Goal: Task Accomplishment & Management: Complete application form

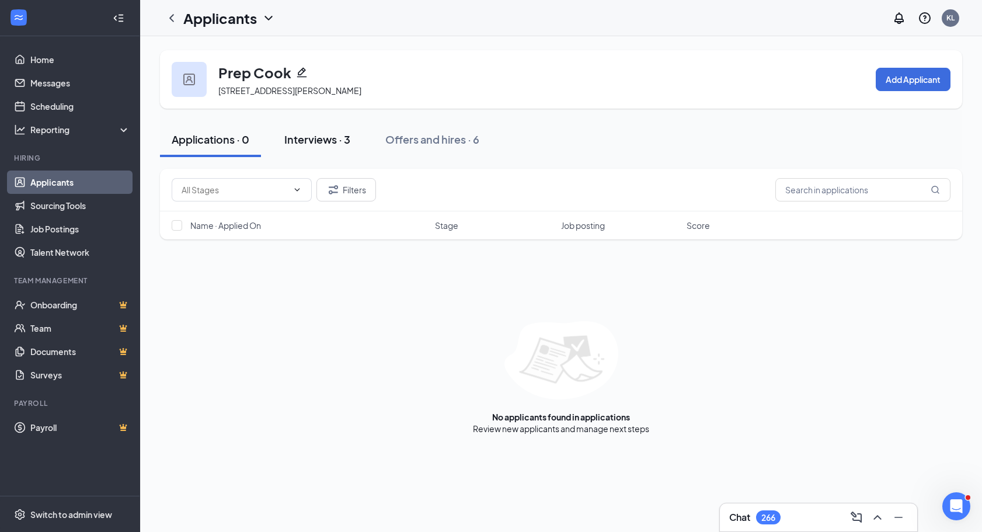
click at [345, 140] on div "Interviews · 3" at bounding box center [317, 139] width 66 height 15
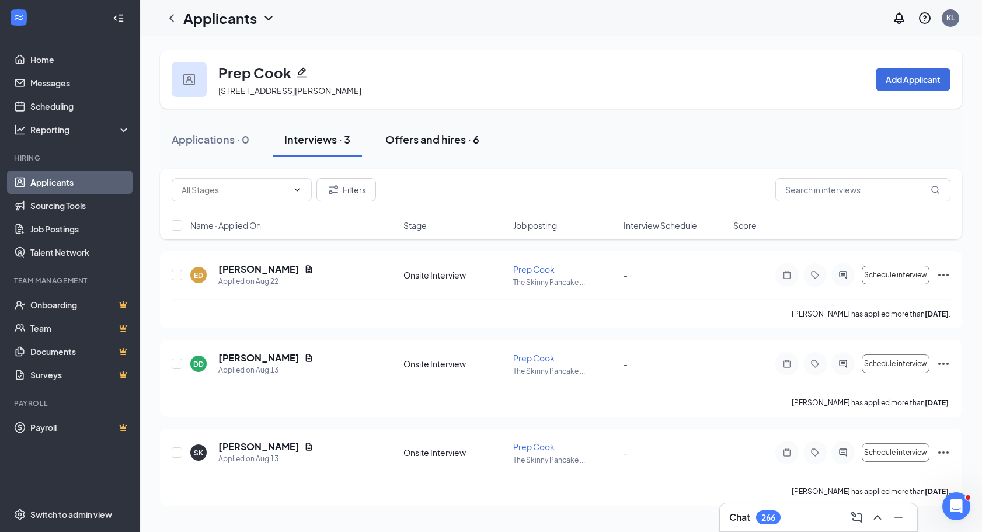
click at [398, 142] on div "Offers and hires · 6" at bounding box center [432, 139] width 94 height 15
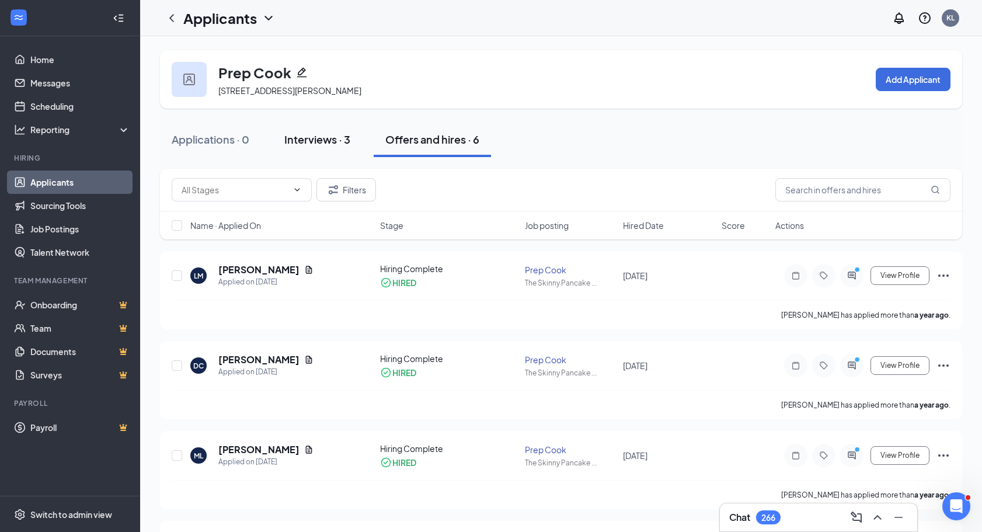
click at [328, 144] on div "Interviews · 3" at bounding box center [317, 139] width 66 height 15
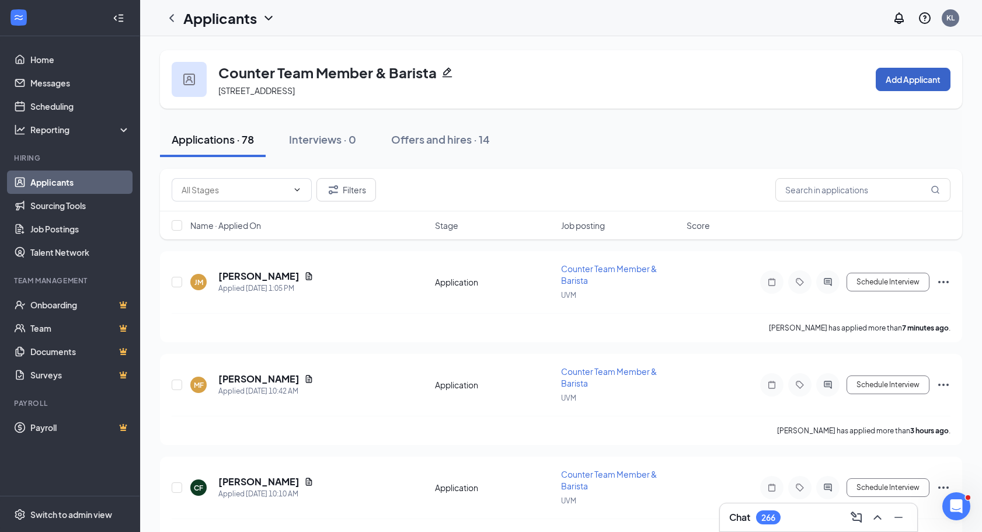
click at [893, 78] on button "Add Applicant" at bounding box center [913, 79] width 75 height 23
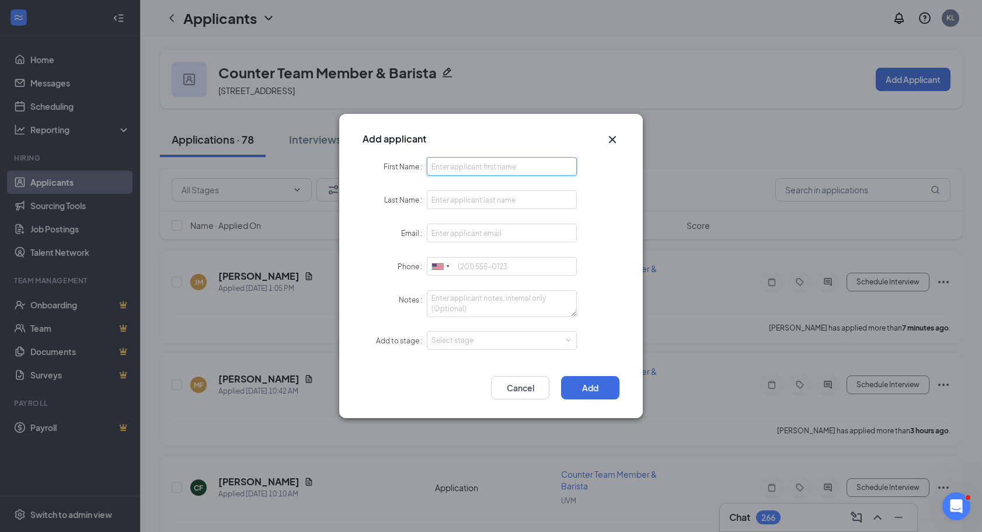
click at [498, 170] on input "First Name" at bounding box center [502, 166] width 150 height 19
type input "[PERSON_NAME]"
click at [482, 187] on form "First Name [PERSON_NAME] Last Name Email Phone [GEOGRAPHIC_DATA] + 1 [GEOGRAPHI…" at bounding box center [491, 260] width 257 height 207
click at [488, 207] on input "Last Name" at bounding box center [502, 199] width 150 height 19
type input "Novaes"
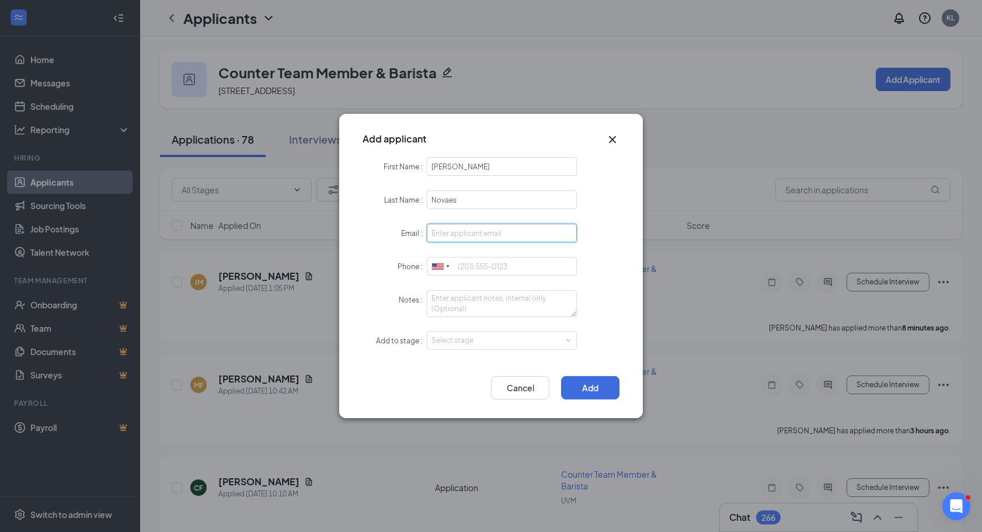
click at [461, 234] on input "Email" at bounding box center [502, 233] width 150 height 19
paste input "[EMAIL_ADDRESS][DOMAIN_NAME]"
type input "[EMAIL_ADDRESS][DOMAIN_NAME]"
click at [477, 272] on input "Phone" at bounding box center [502, 266] width 150 height 19
type input "9144132795"
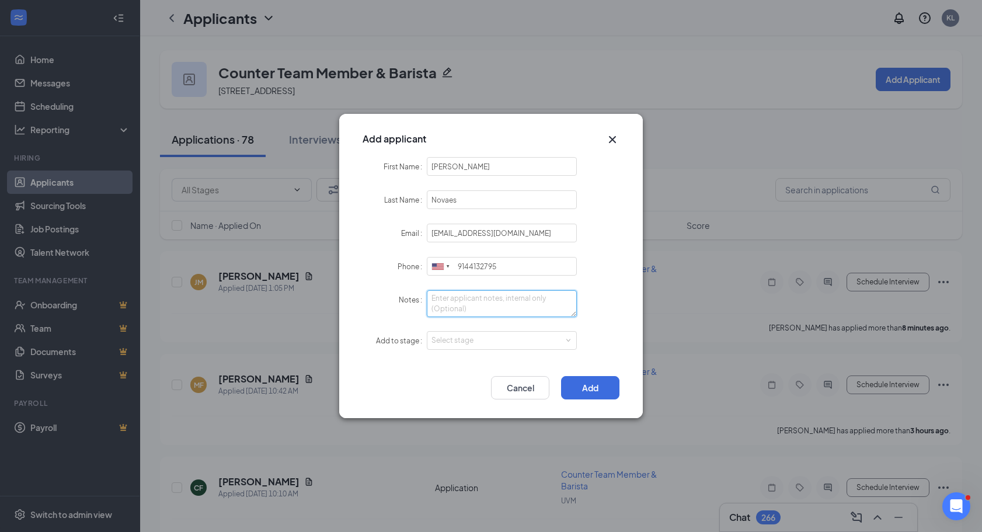
click at [554, 304] on textarea "Notes" at bounding box center [502, 303] width 150 height 27
type textarea "*"
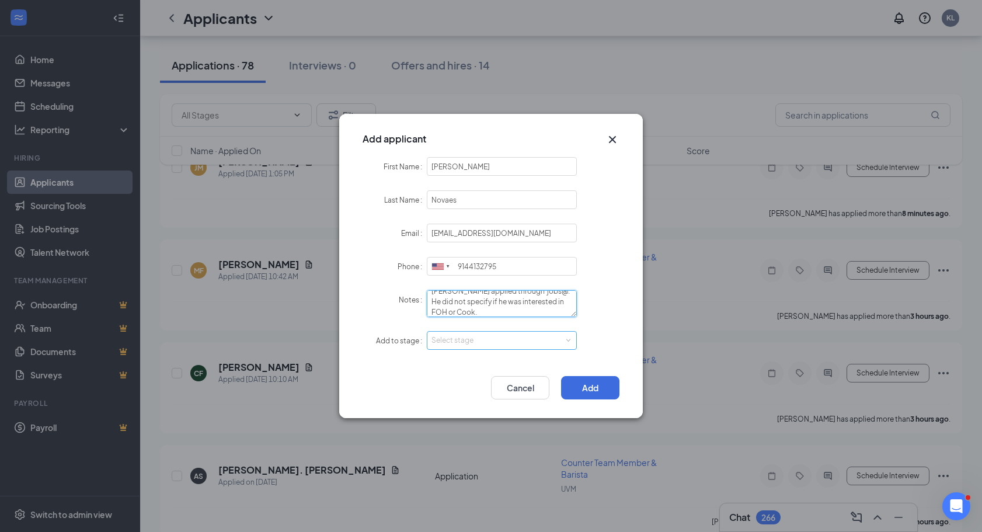
scroll to position [117, 0]
click at [558, 343] on div "Select stage" at bounding box center [499, 341] width 135 height 12
type textarea "[PERSON_NAME] applied through jobs@. He did not specify if he was interested in…"
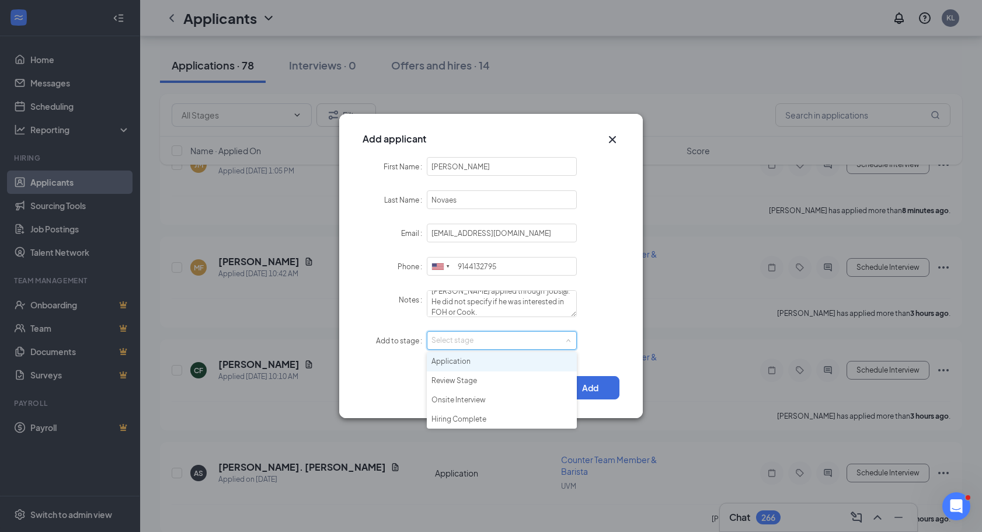
click at [539, 361] on li "Application" at bounding box center [502, 361] width 150 height 19
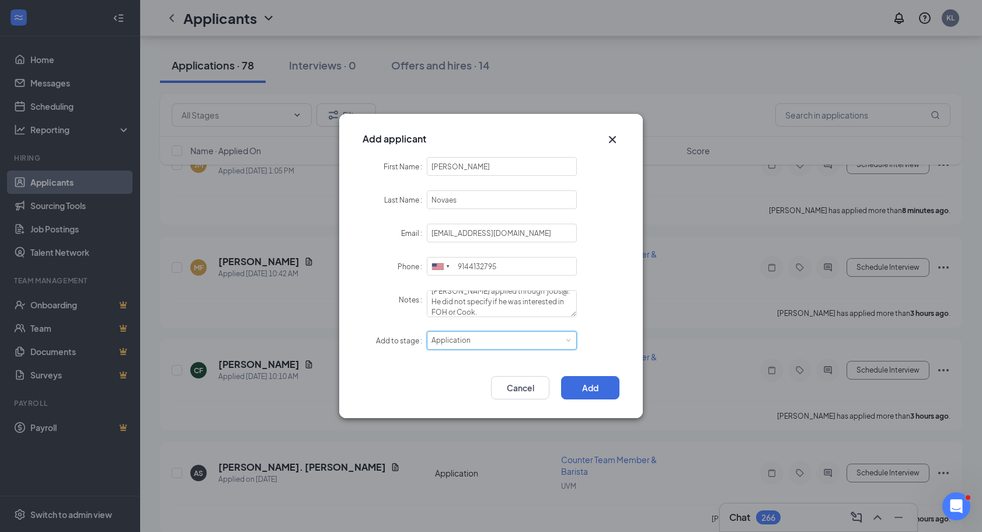
scroll to position [0, 0]
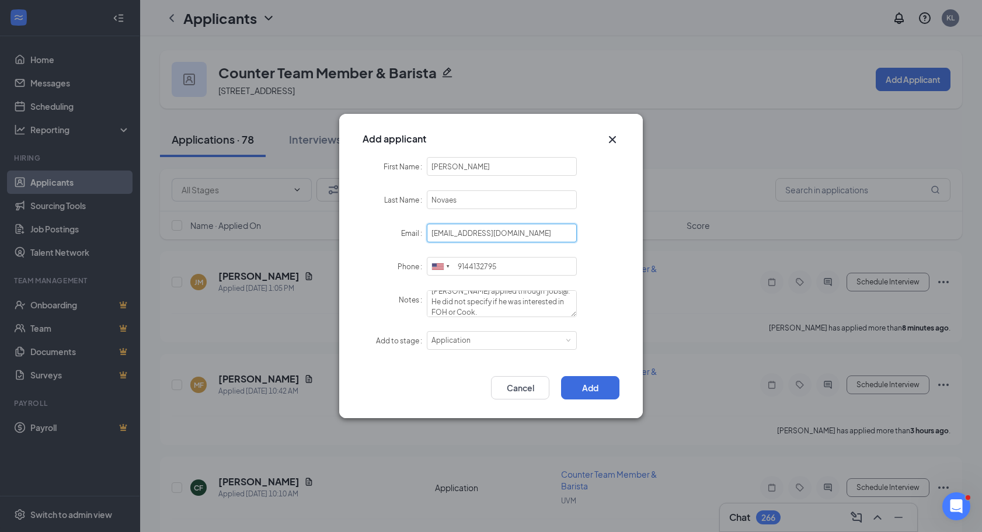
click at [440, 234] on input "[EMAIL_ADDRESS][DOMAIN_NAME]" at bounding box center [502, 233] width 150 height 19
type input "[EMAIL_ADDRESS][DOMAIN_NAME]"
click at [599, 388] on button "Add" at bounding box center [590, 387] width 58 height 23
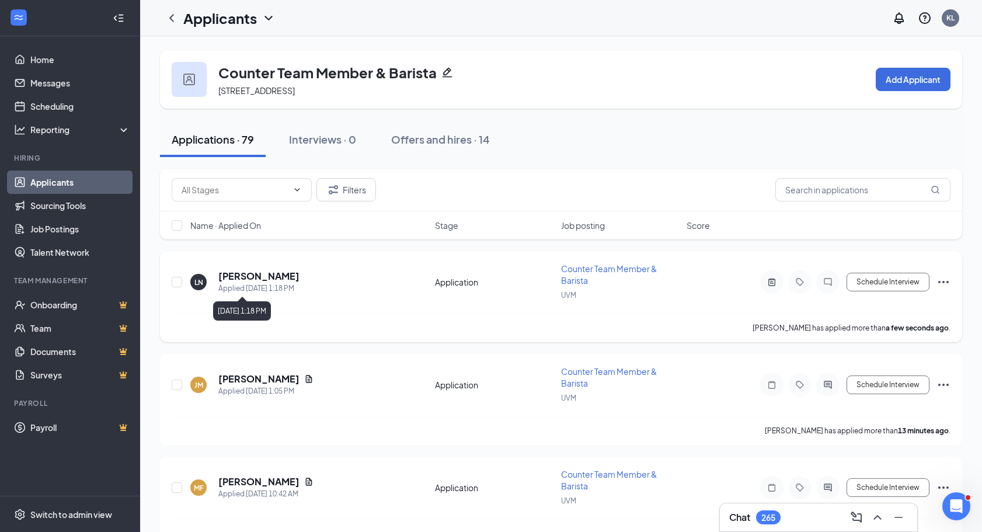
click at [208, 285] on div "LN Leonardo Novaes Applied Today 1:18 PM" at bounding box center [309, 282] width 238 height 25
click at [203, 284] on div "LN" at bounding box center [198, 282] width 16 height 16
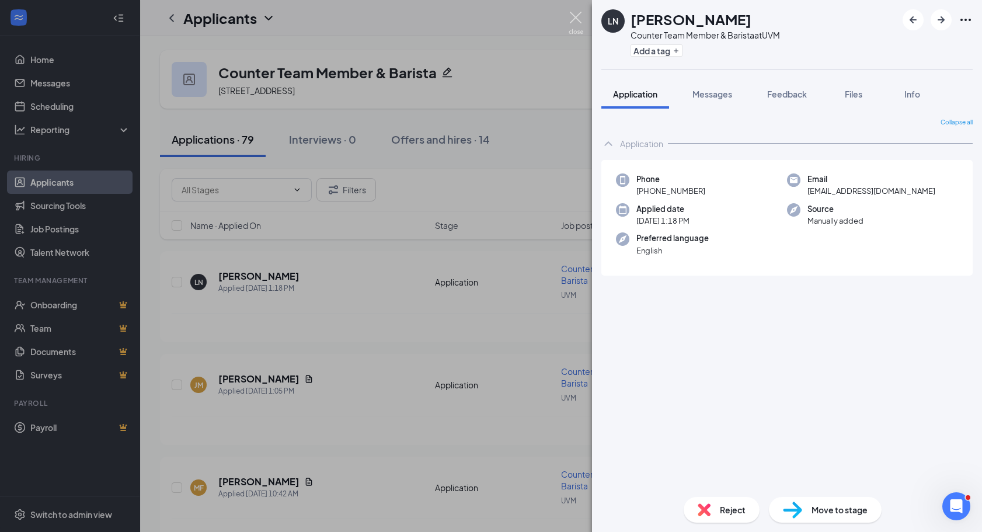
click at [581, 17] on img at bounding box center [576, 23] width 15 height 23
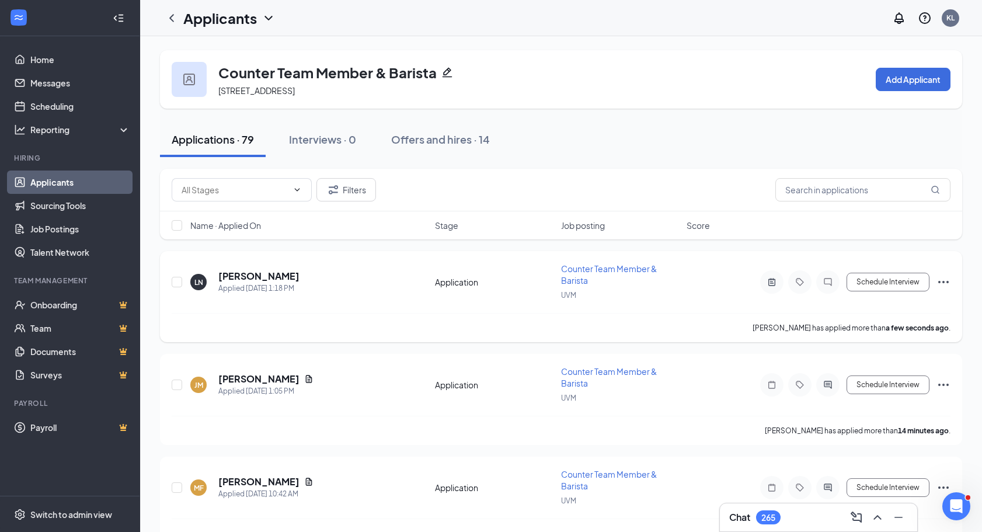
click at [943, 281] on icon "Ellipses" at bounding box center [943, 282] width 11 height 2
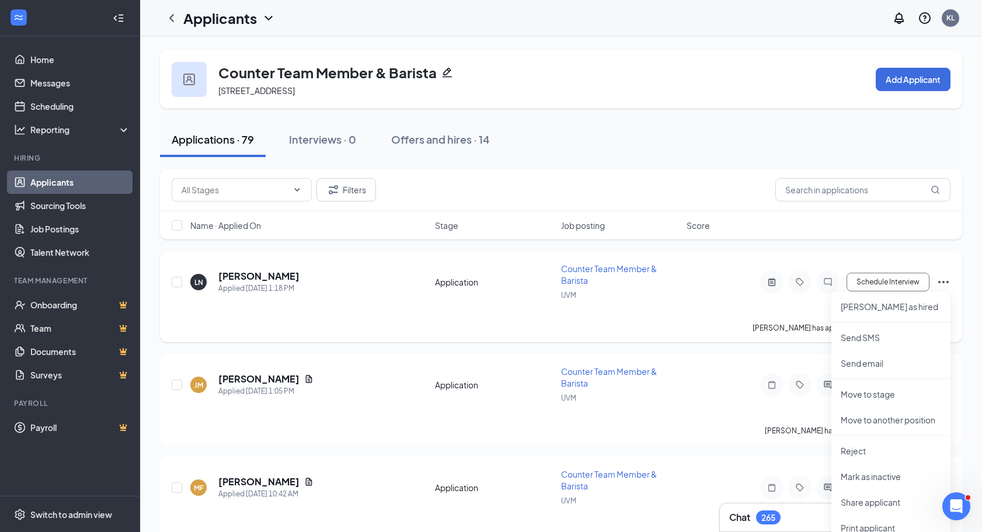
click at [198, 283] on div "LN" at bounding box center [198, 282] width 9 height 10
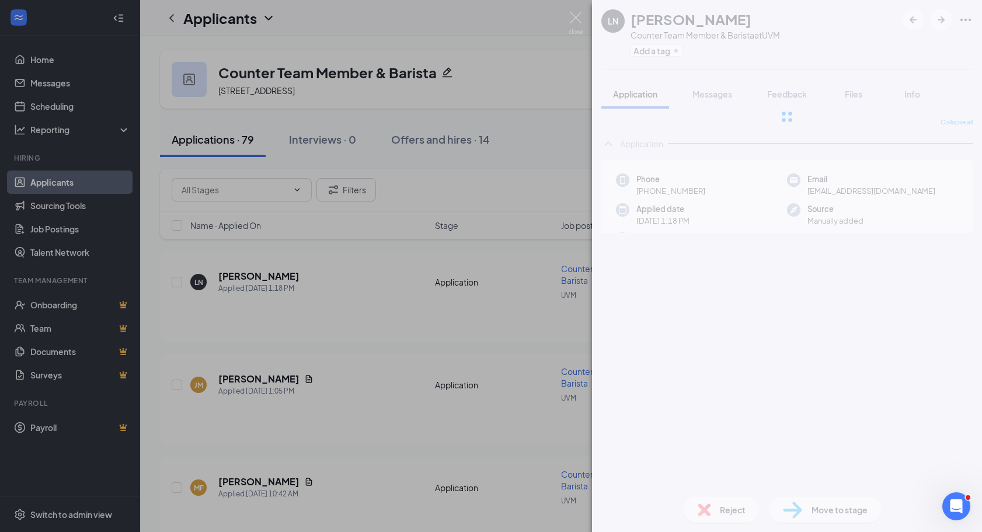
click at [246, 273] on div "LN Leonardo Novaes Counter Team Member & Barista at UVM Add a tag Application M…" at bounding box center [491, 266] width 982 height 532
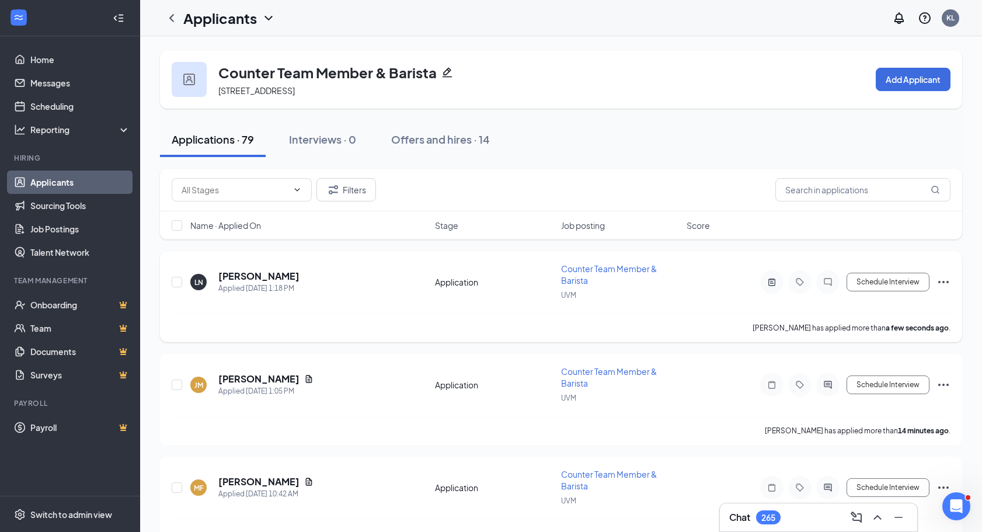
click at [196, 279] on div "LN" at bounding box center [198, 282] width 9 height 10
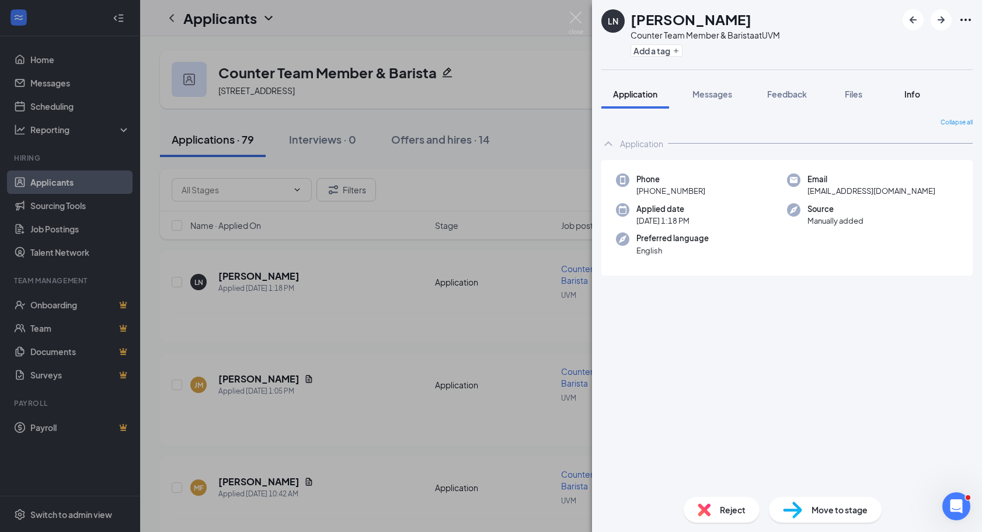
click at [901, 89] on button "Info" at bounding box center [912, 93] width 47 height 29
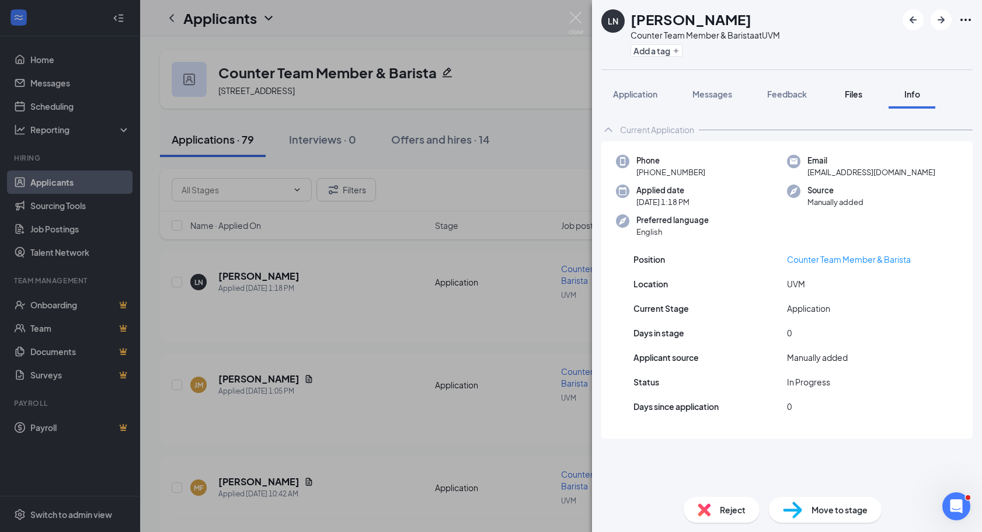
click at [858, 95] on span "Files" at bounding box center [854, 94] width 18 height 11
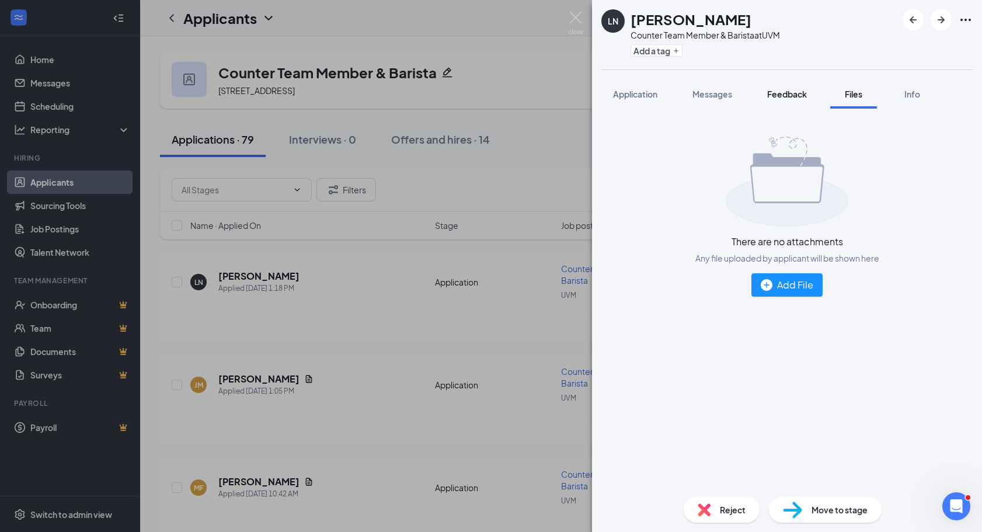
click at [807, 100] on button "Feedback" at bounding box center [787, 93] width 63 height 29
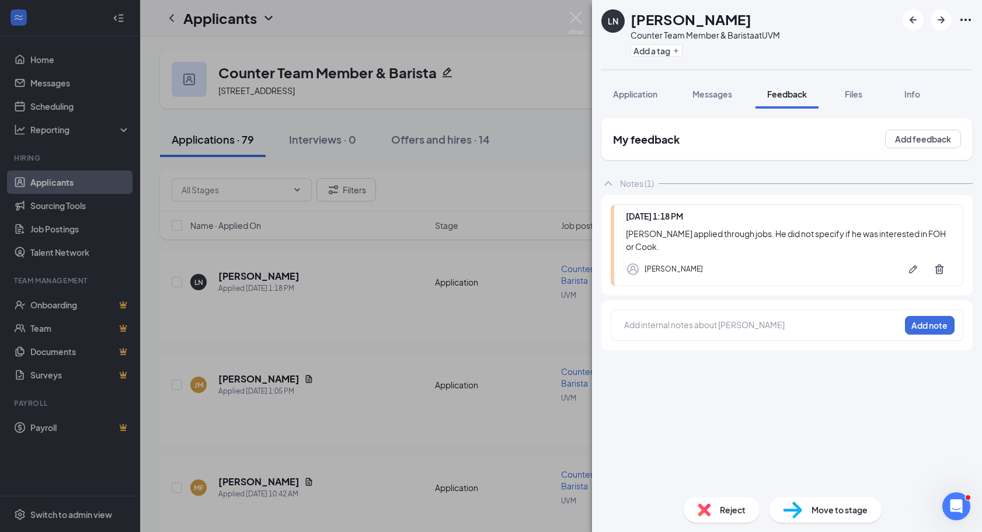
click at [777, 234] on div "Leo applied through jobs . He did not specify if he was interested in FOH or Co…" at bounding box center [788, 240] width 325 height 26
click at [803, 241] on div "Today 1:18 PM Leo applied through jobs . He did not specify if he was intereste…" at bounding box center [787, 245] width 353 height 82
click at [665, 263] on div "Kate Litke" at bounding box center [674, 269] width 58 height 12
click at [642, 97] on span "Application" at bounding box center [635, 94] width 44 height 11
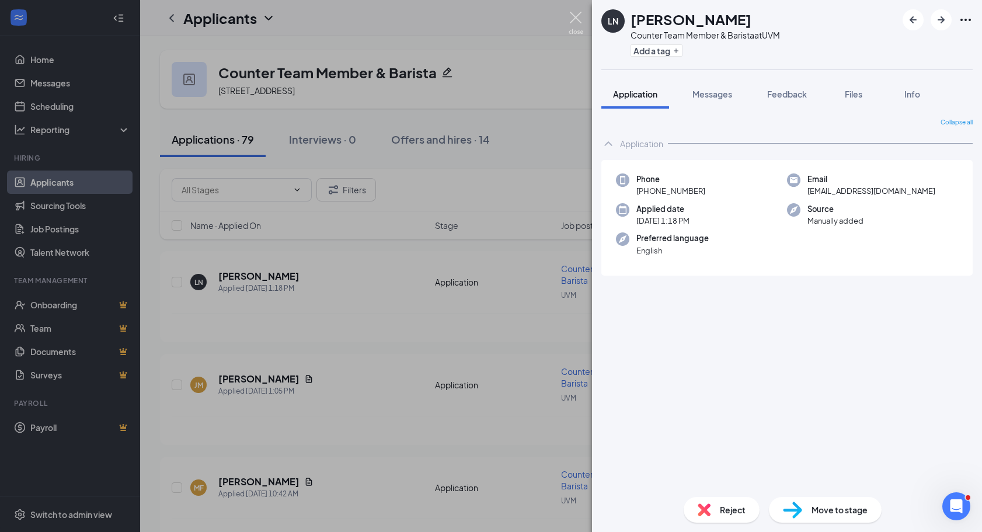
click at [574, 22] on img at bounding box center [576, 23] width 15 height 23
